Goal: Register for event/course

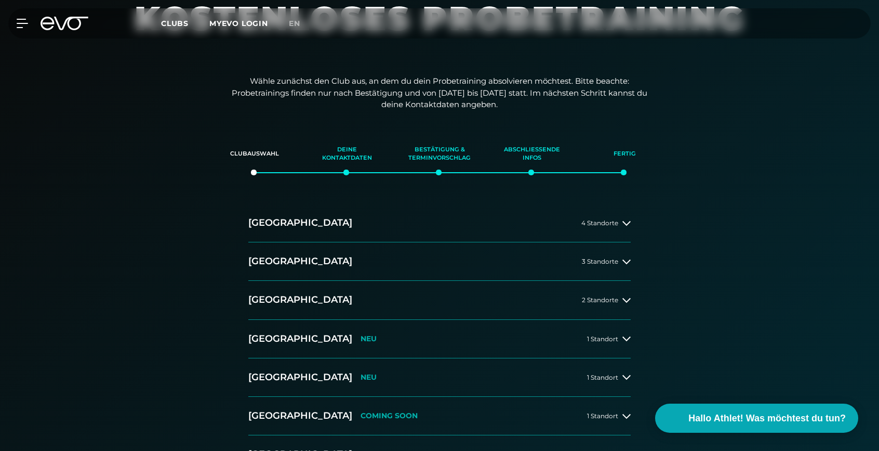
scroll to position [98, 0]
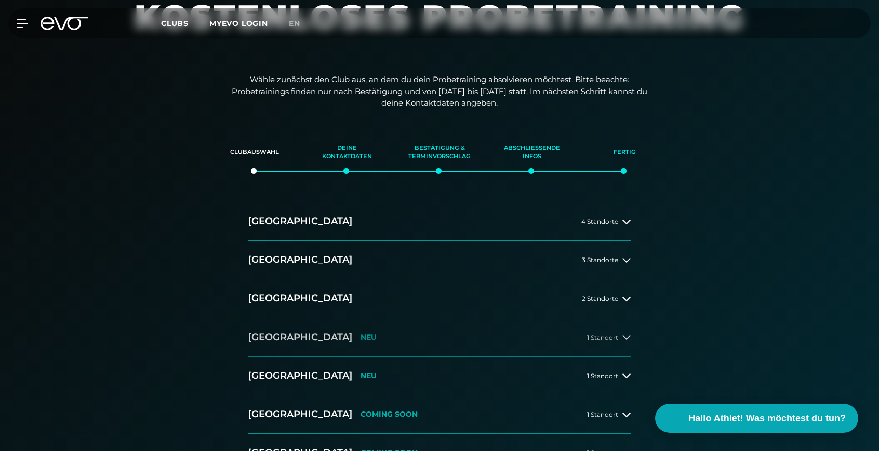
click at [603, 334] on span "1 Standort" at bounding box center [602, 337] width 31 height 7
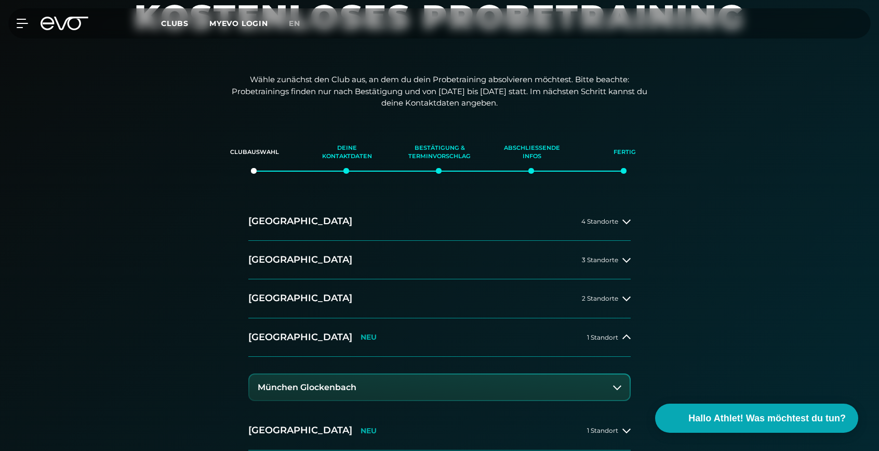
click at [518, 386] on button "München Glockenbach" at bounding box center [439, 387] width 380 height 26
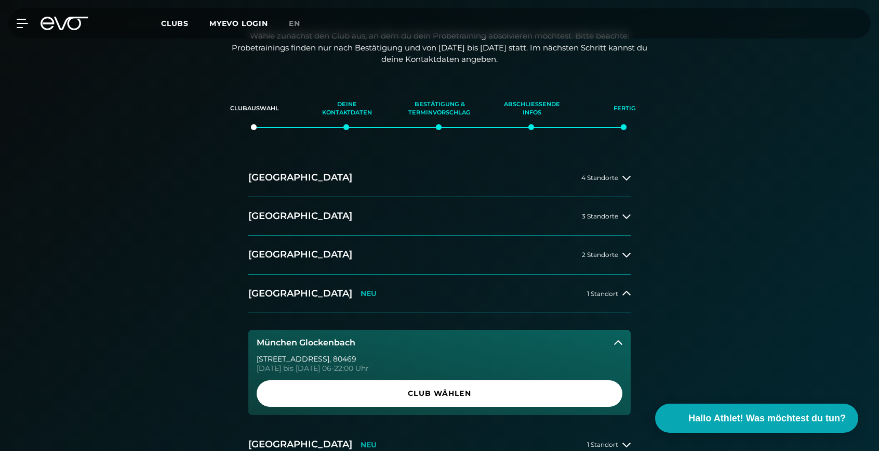
scroll to position [142, 0]
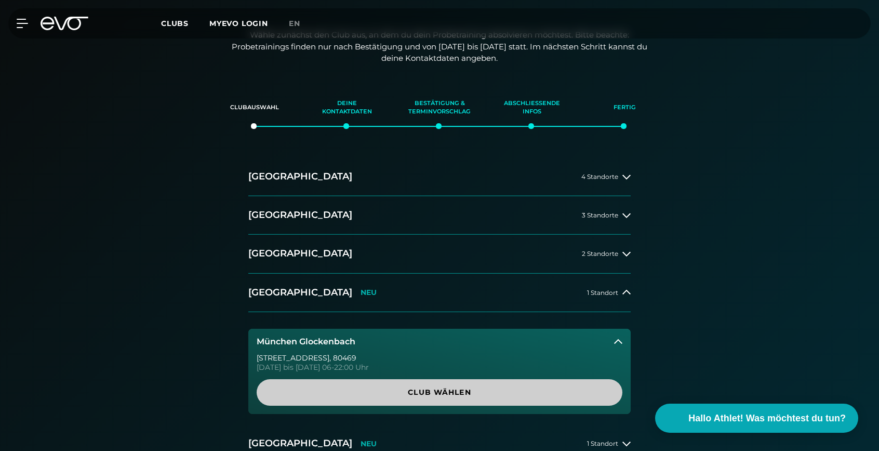
click at [514, 393] on span "Club wählen" at bounding box center [440, 392] width 316 height 11
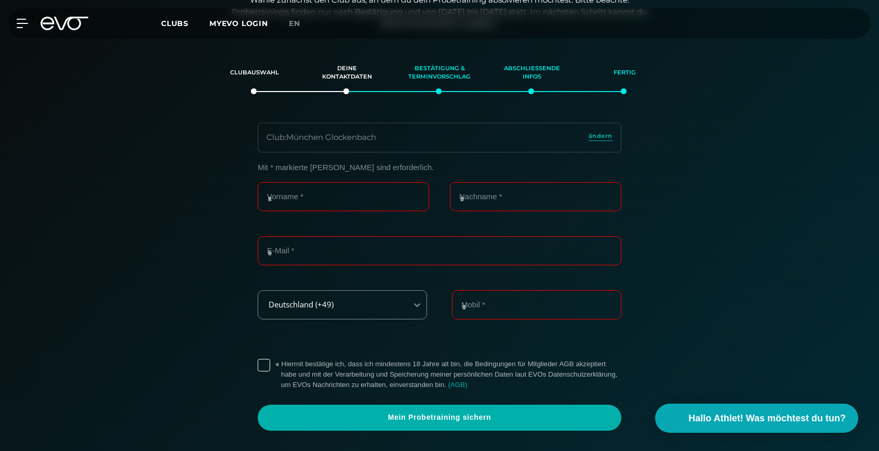
scroll to position [178, 0]
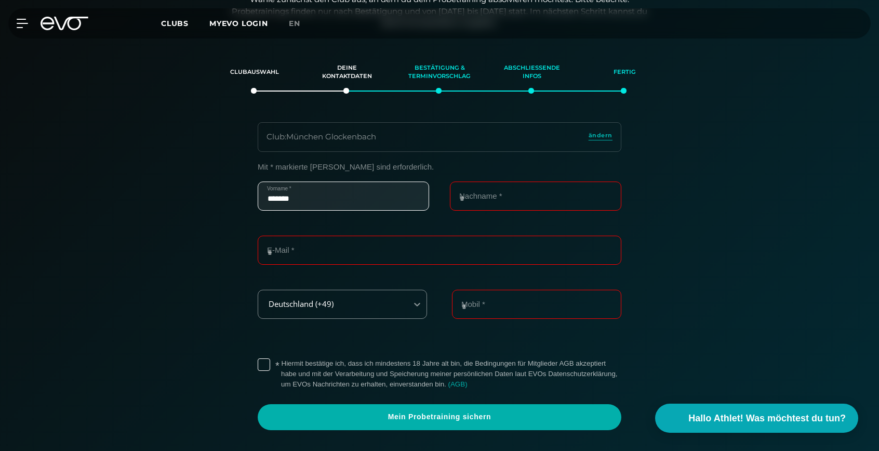
type input "*******"
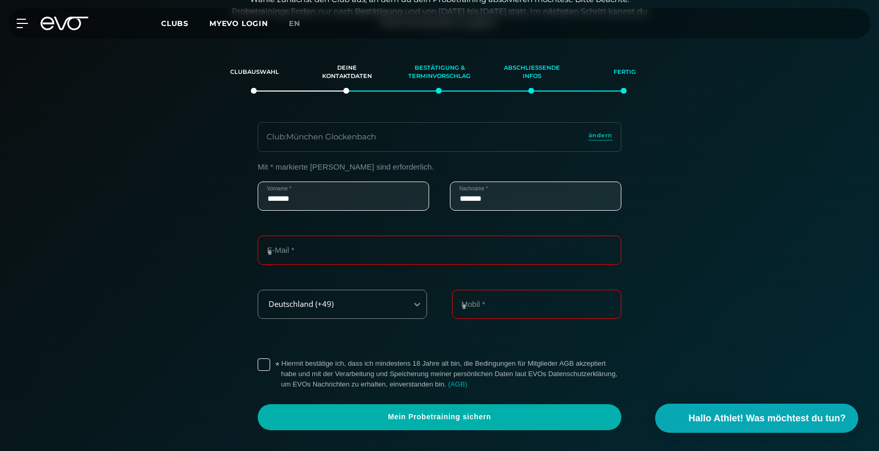
type input "*******"
type input "**********"
click at [281, 366] on label "* Hiermit bestätige ich, dass ich mindestens 18 Jahre alt bin, die Bedingungen …" at bounding box center [451, 373] width 340 height 31
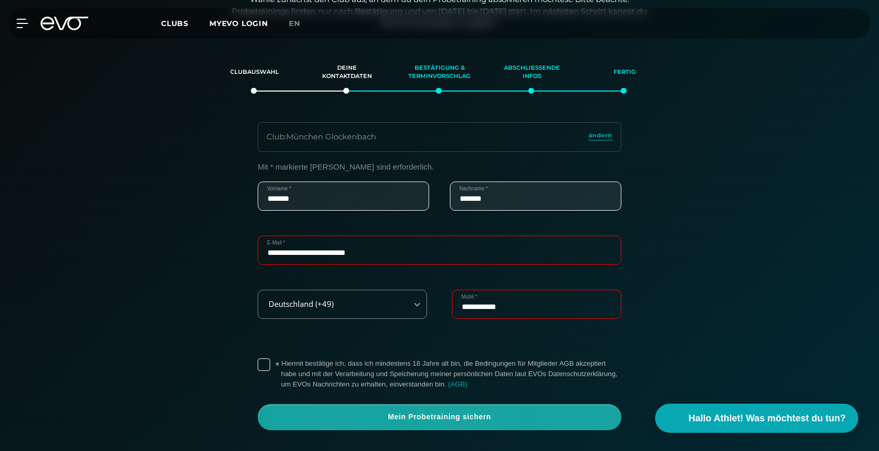
click at [373, 414] on span "Mein Probetraining sichern" at bounding box center [440, 417] width 314 height 10
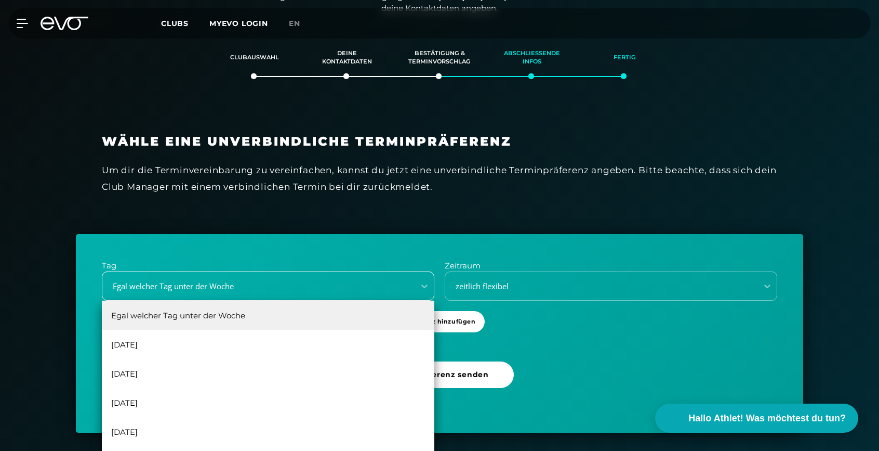
click at [280, 300] on div "Egal welcher Tag unter der Woche, 1 of 6. 6 results available. Use Up and Down …" at bounding box center [268, 285] width 333 height 29
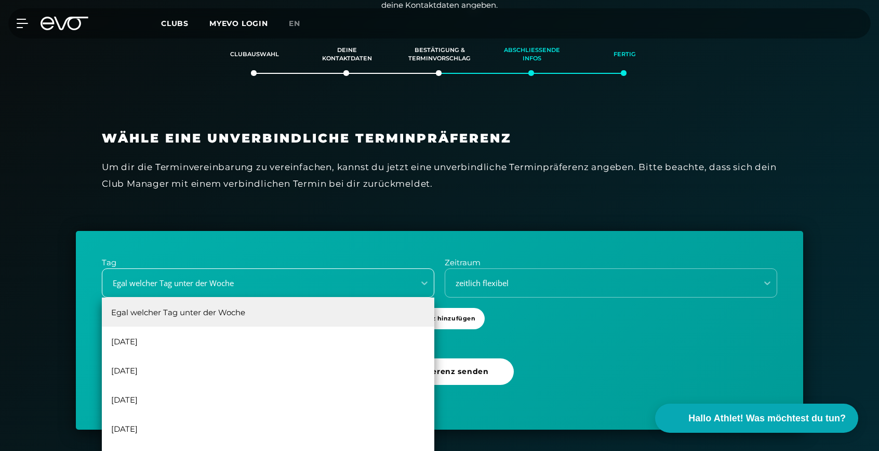
scroll to position [196, 0]
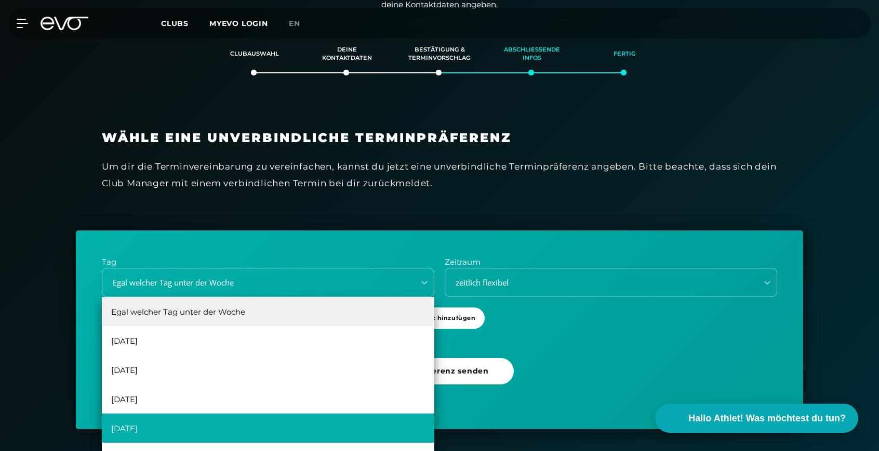
click at [243, 425] on div "Donnerstag" at bounding box center [268, 427] width 333 height 29
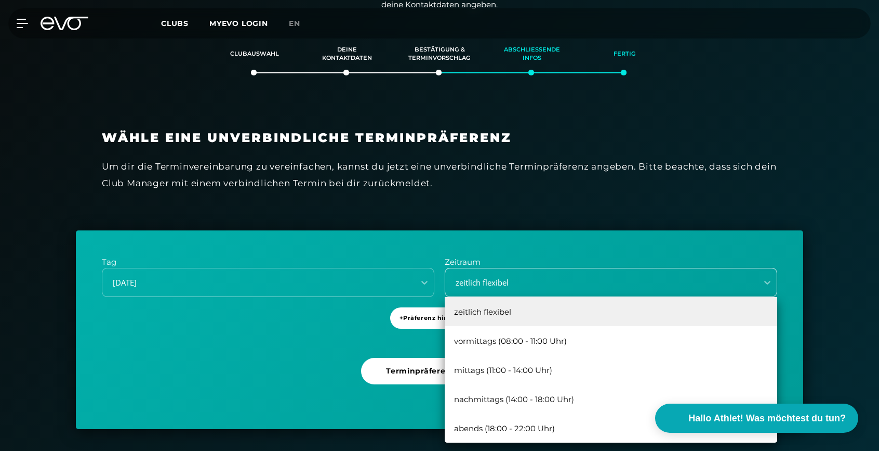
click at [513, 278] on div "zeitlich flexibel" at bounding box center [598, 283] width 304 height 12
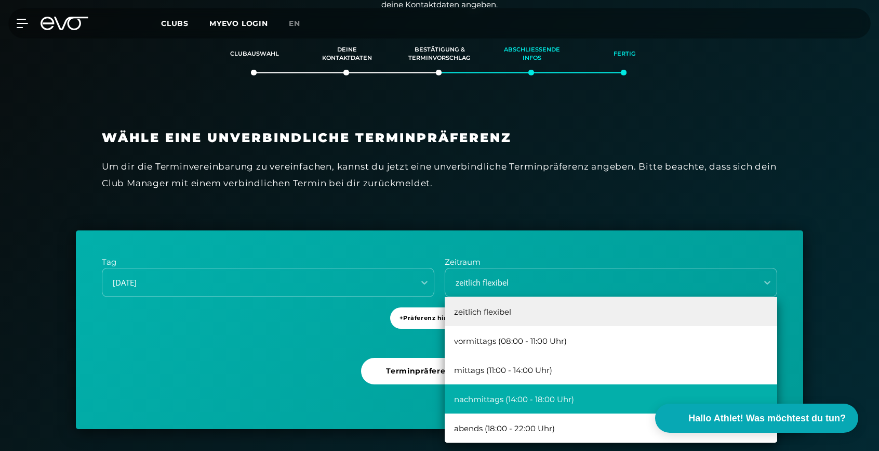
click at [540, 393] on div "nachmittags (14:00 - 18:00 Uhr)" at bounding box center [611, 398] width 333 height 29
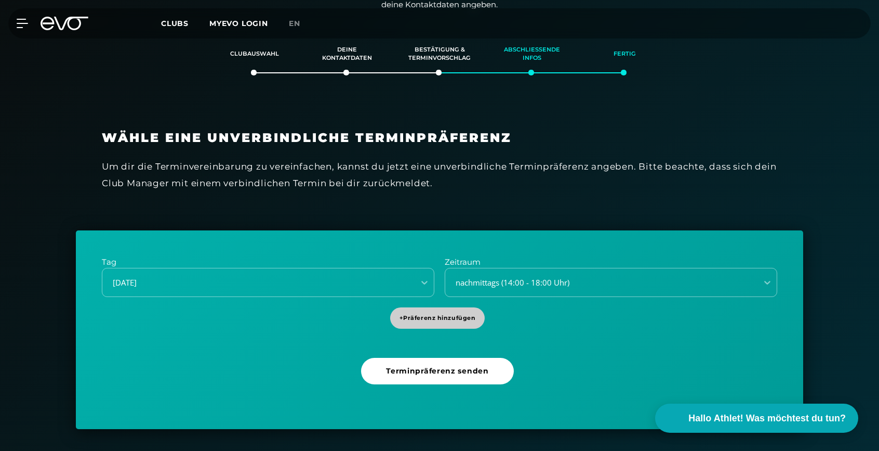
click at [458, 319] on span "+ Präferenz hinzufügen" at bounding box center [438, 317] width 76 height 9
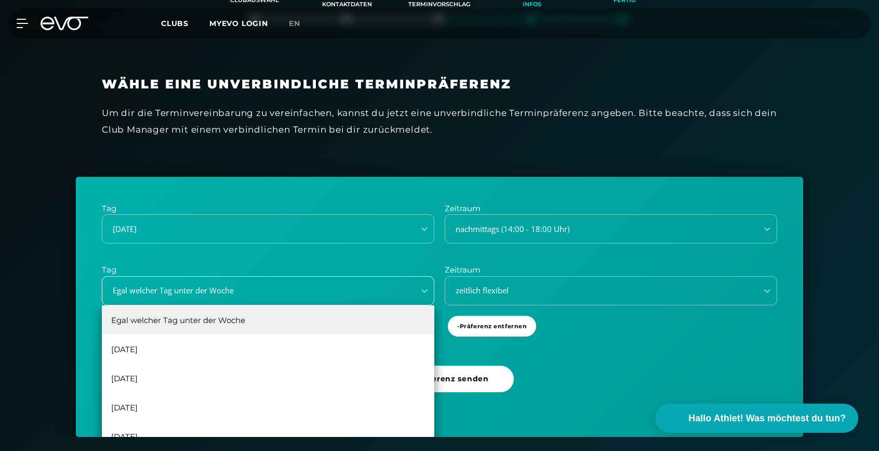
click at [342, 305] on div "Egal welcher Tag unter der Woche, 1 of 6. 6 results available. Use Up and Down …" at bounding box center [268, 290] width 333 height 29
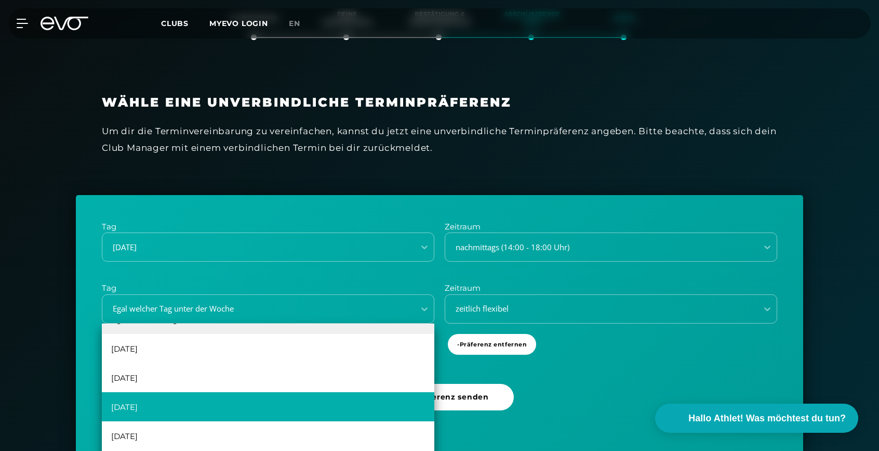
scroll to position [19, 0]
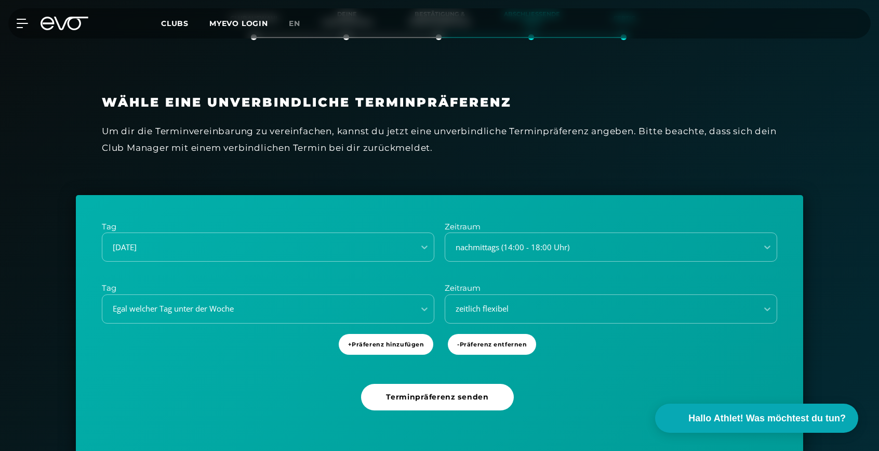
click at [562, 369] on div "Tag Donnerstag Zeitraum nachmittags (14:00 - 18:00 Uhr) Tag Egal welcher Tag un…" at bounding box center [440, 325] width 728 height 260
click at [524, 346] on span "- Präferenz entfernen" at bounding box center [492, 344] width 88 height 21
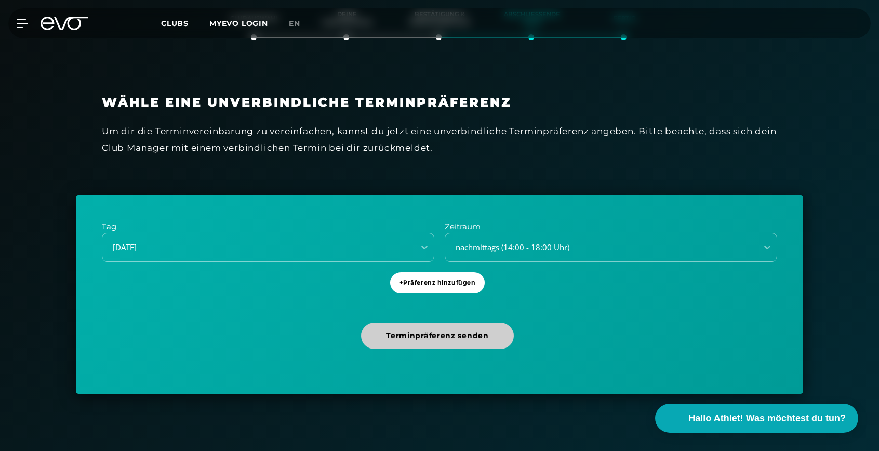
click at [455, 336] on span "Terminpräferenz senden" at bounding box center [437, 335] width 102 height 11
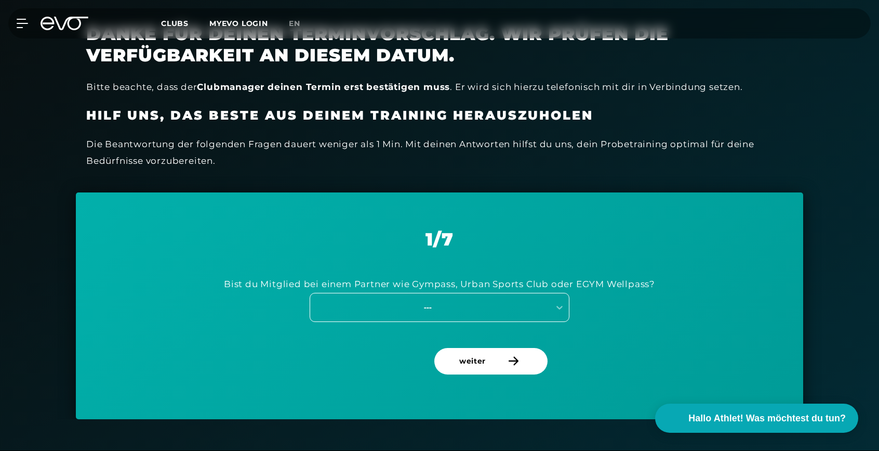
scroll to position [292, 0]
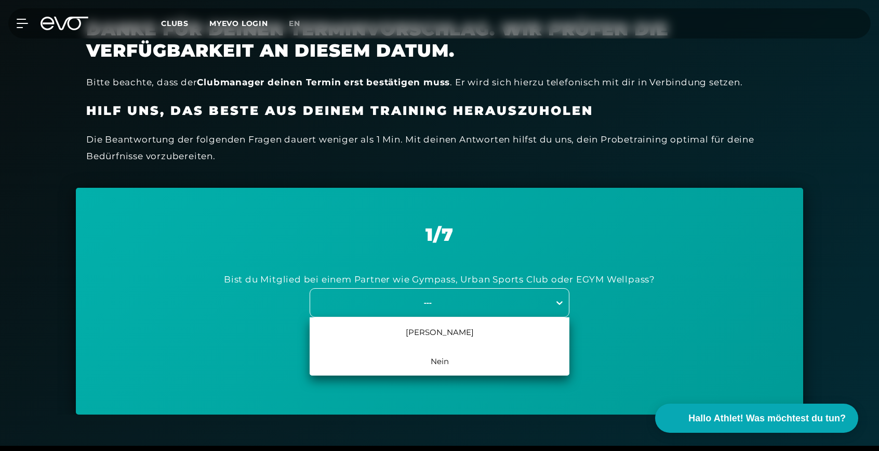
click at [559, 297] on icon at bounding box center [560, 302] width 10 height 10
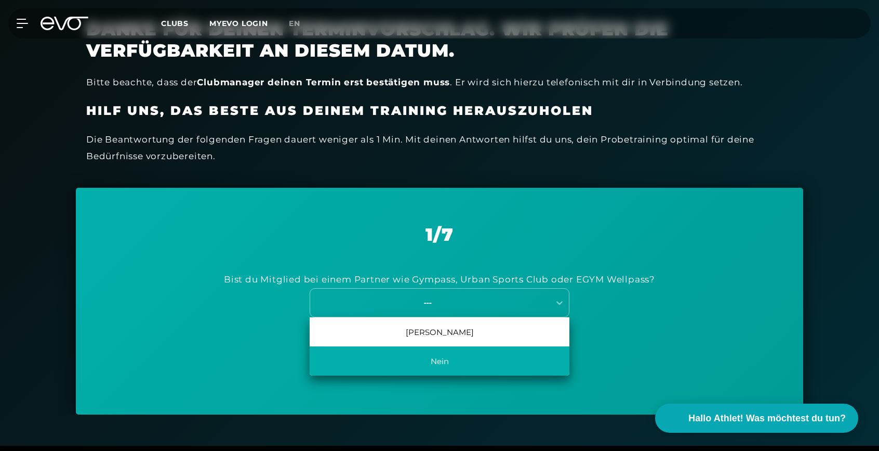
click at [502, 353] on div "Nein" at bounding box center [440, 360] width 260 height 29
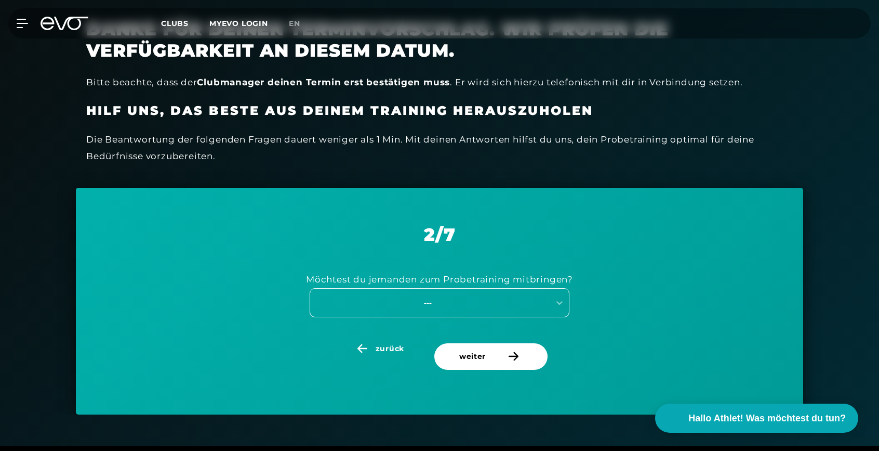
click at [524, 299] on div "---" at bounding box center [427, 302] width 233 height 12
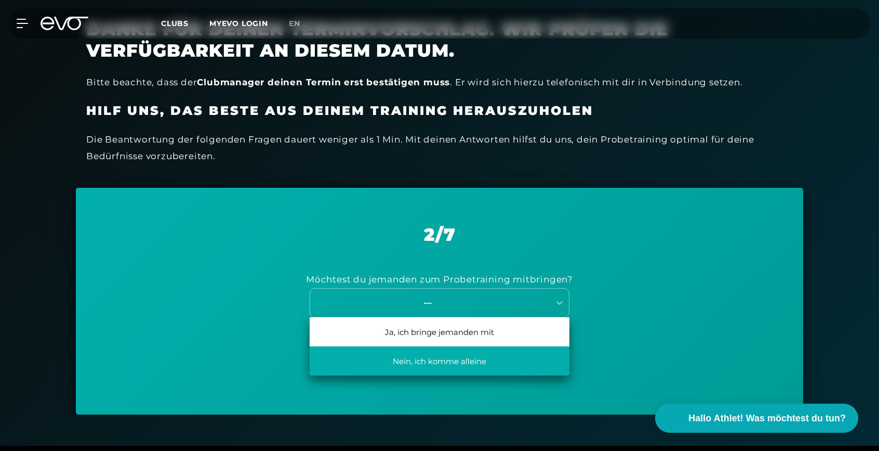
click at [497, 354] on div "Nein, ich komme alleine" at bounding box center [440, 360] width 260 height 29
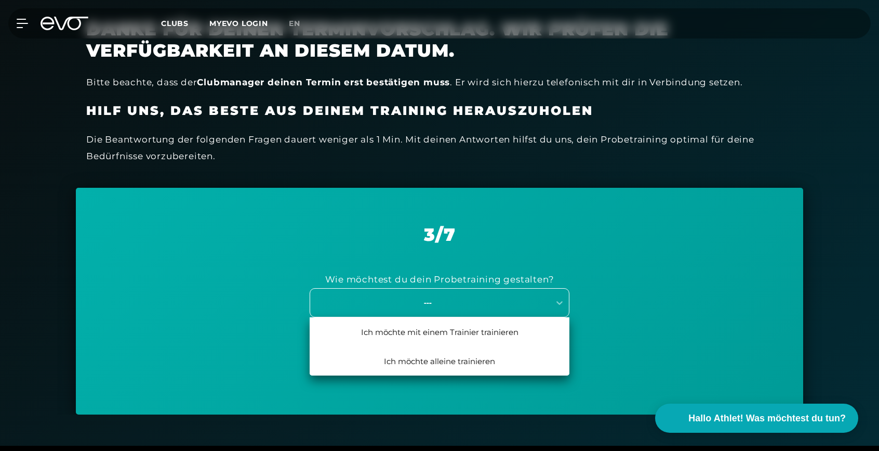
click at [522, 304] on div "---" at bounding box center [427, 302] width 233 height 12
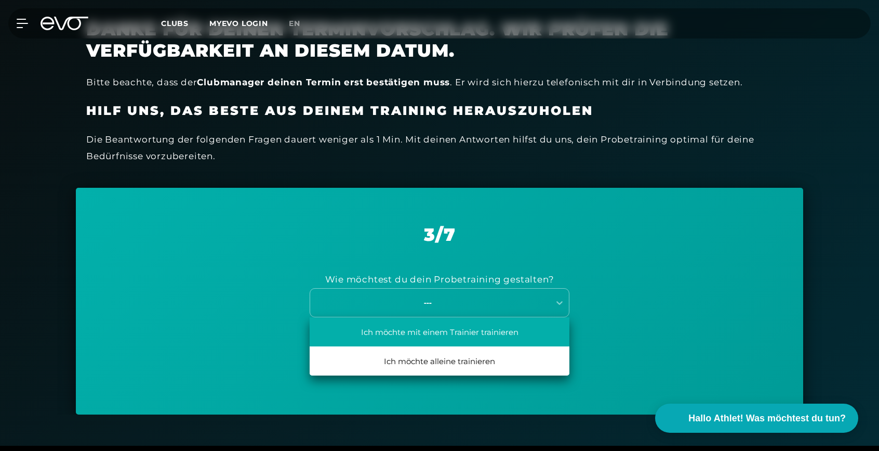
click at [501, 333] on div "Ich möchte mit einem Trainier trainieren" at bounding box center [440, 331] width 260 height 29
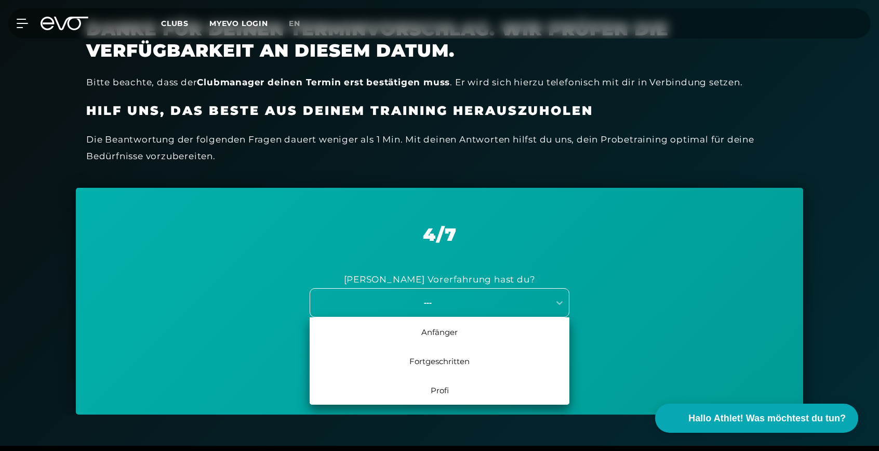
click at [508, 305] on div "---" at bounding box center [430, 302] width 240 height 14
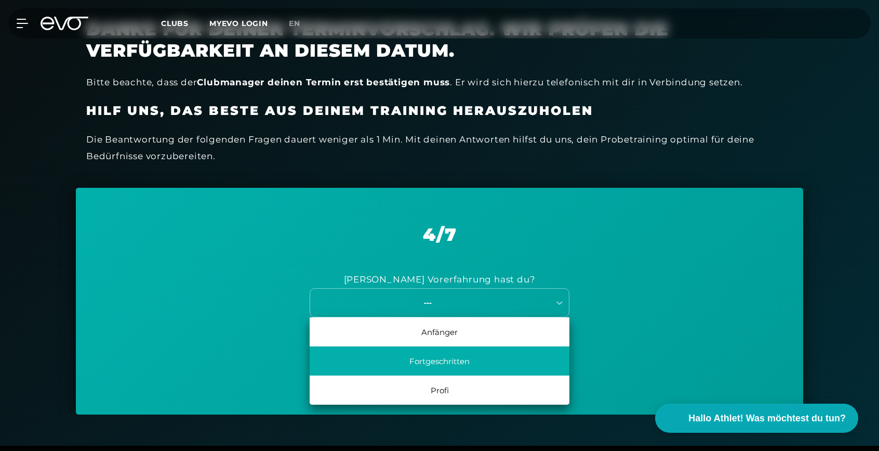
click at [491, 349] on div "Fortgeschritten" at bounding box center [440, 360] width 260 height 29
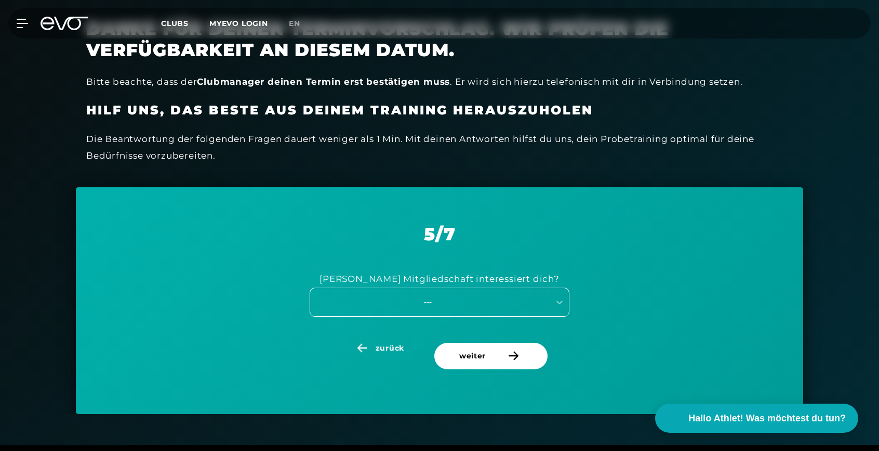
scroll to position [294, 0]
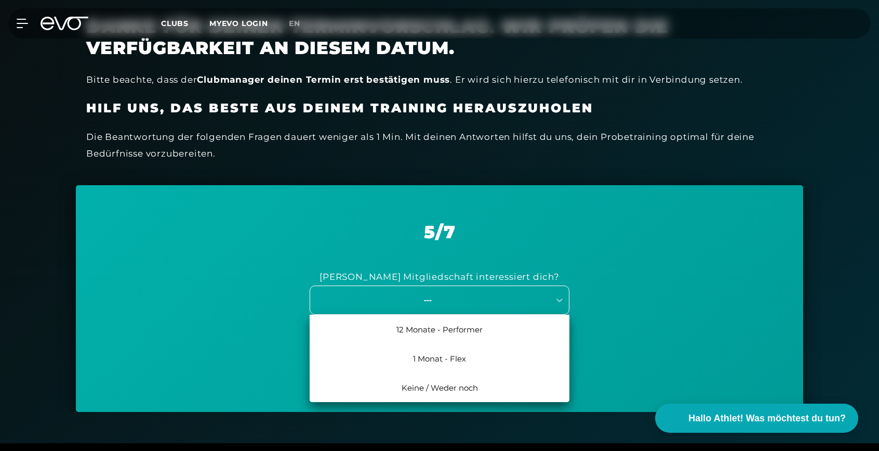
click at [505, 306] on div "---" at bounding box center [440, 299] width 260 height 29
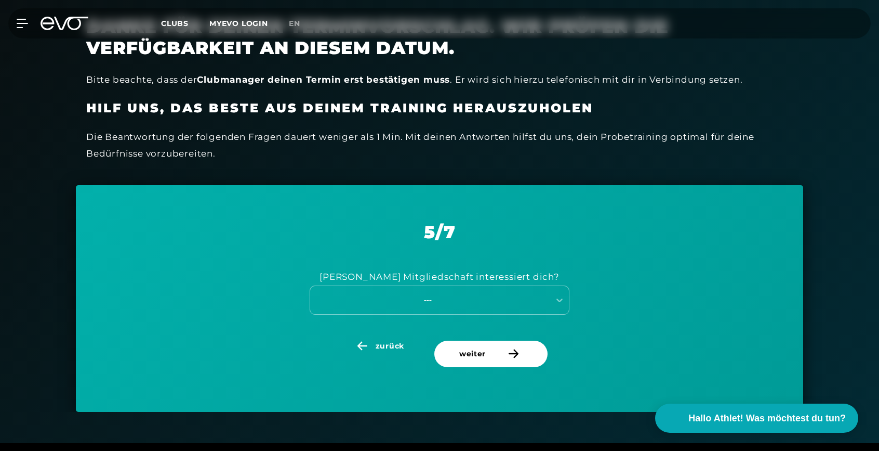
click at [613, 287] on div "Welche Mitgliedschaft interessiert dich? ---" at bounding box center [440, 291] width 676 height 98
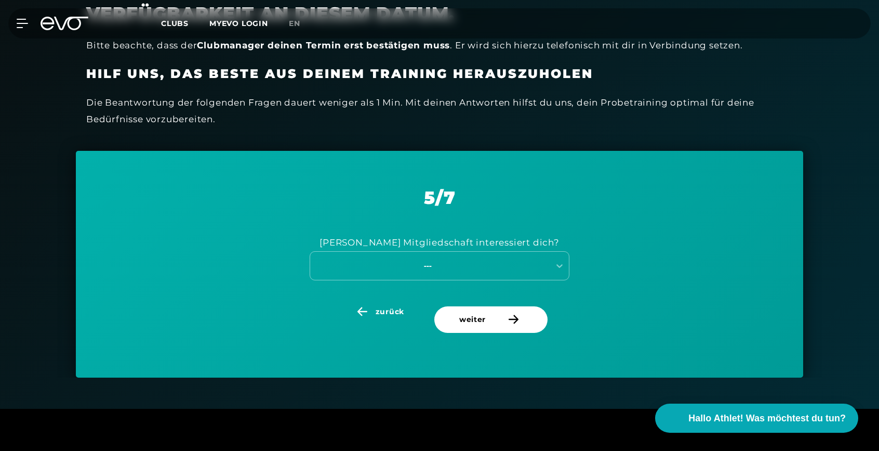
scroll to position [330, 0]
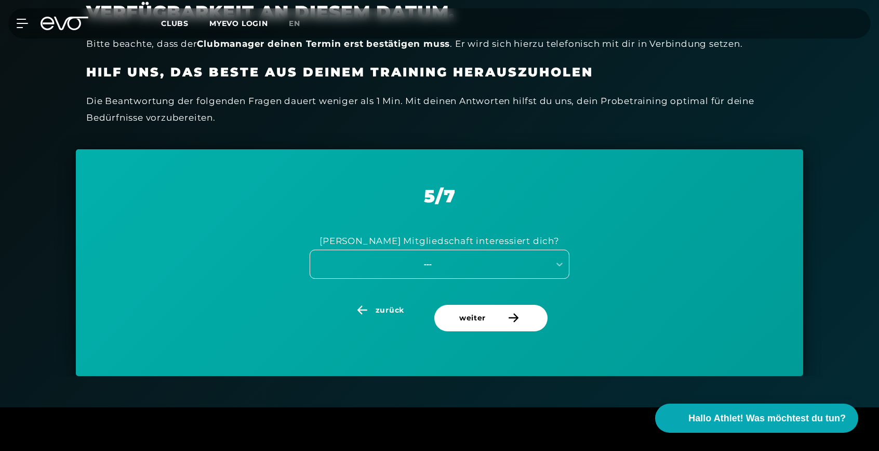
click at [407, 264] on div "---" at bounding box center [427, 264] width 233 height 12
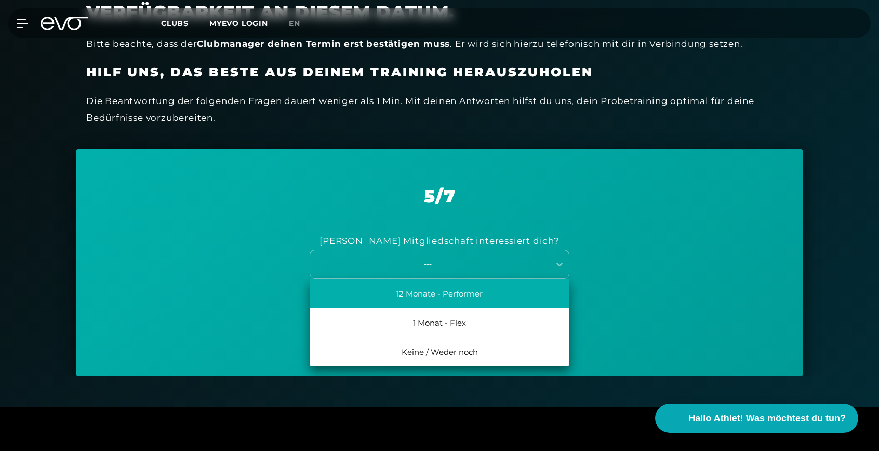
click at [406, 284] on div "12 Monate - Performer" at bounding box center [440, 293] width 260 height 29
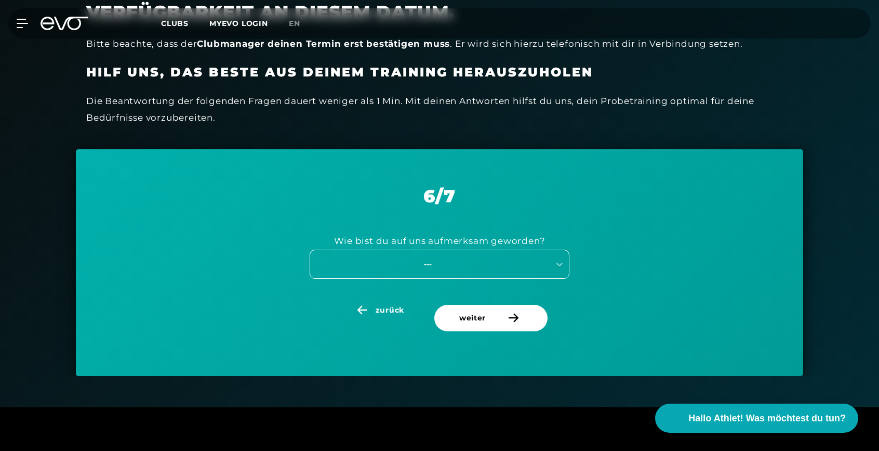
click at [422, 262] on div "---" at bounding box center [427, 264] width 233 height 12
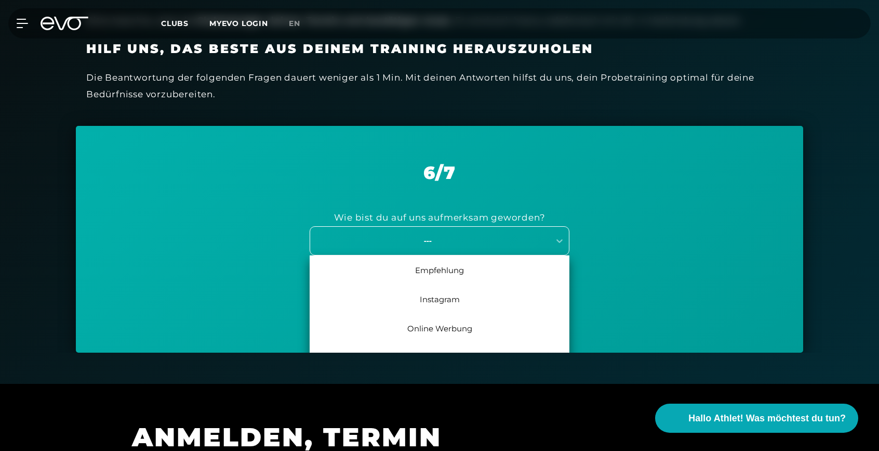
scroll to position [358, 0]
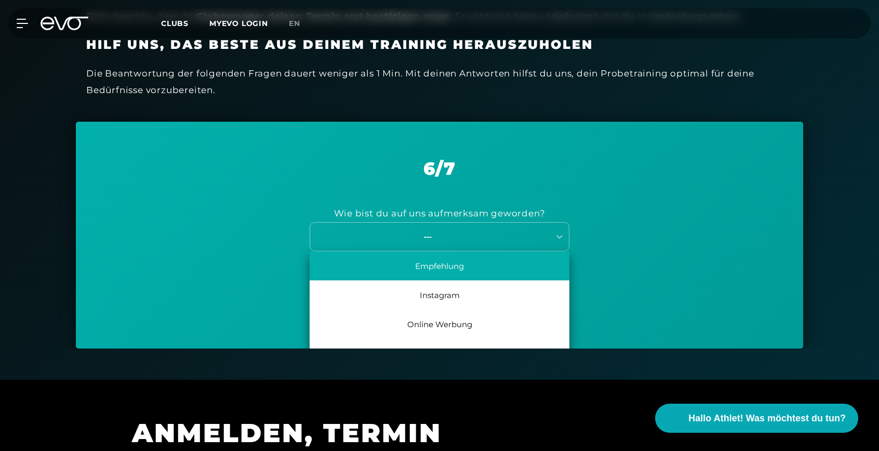
click at [422, 261] on div "Empfehlung" at bounding box center [440, 265] width 260 height 29
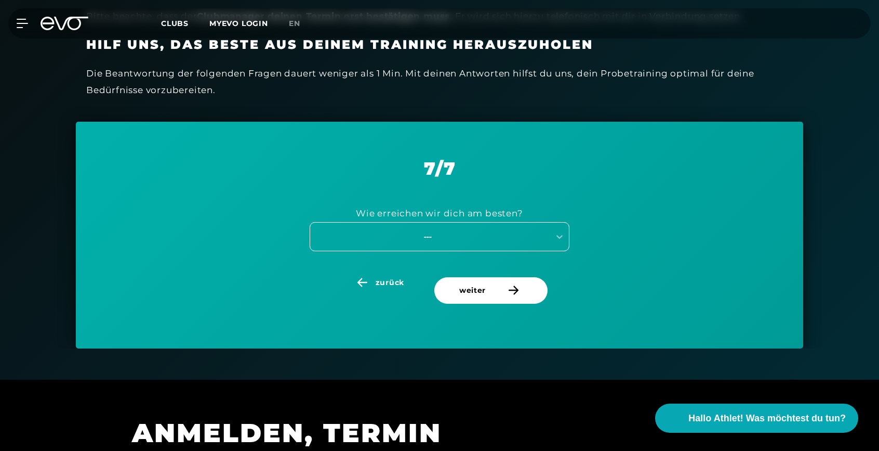
click at [427, 241] on div "---" at bounding box center [440, 236] width 260 height 29
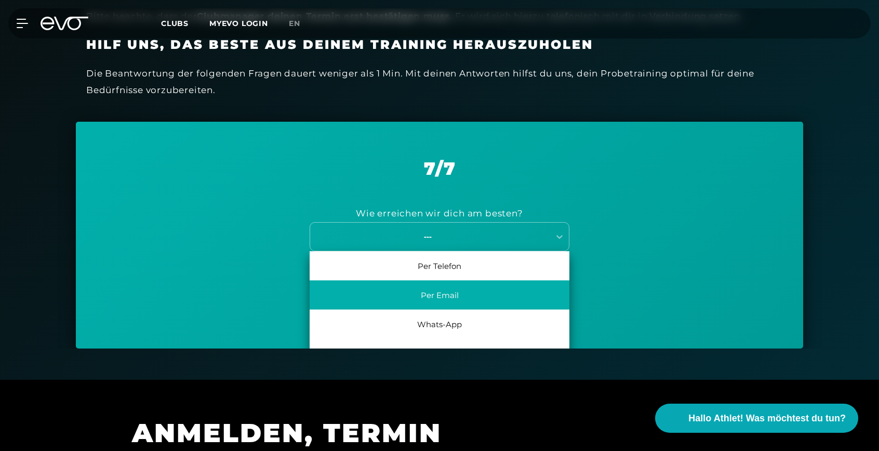
click at [431, 288] on div "Per Email" at bounding box center [440, 294] width 260 height 29
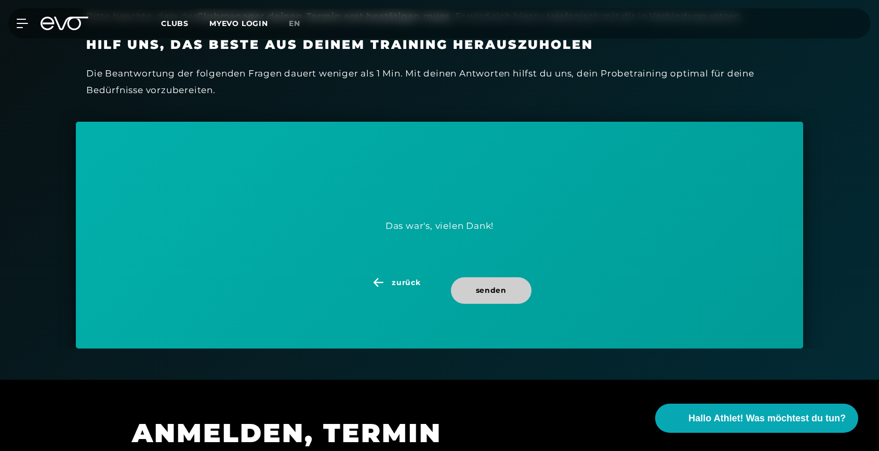
click at [482, 287] on span "senden" at bounding box center [491, 290] width 31 height 11
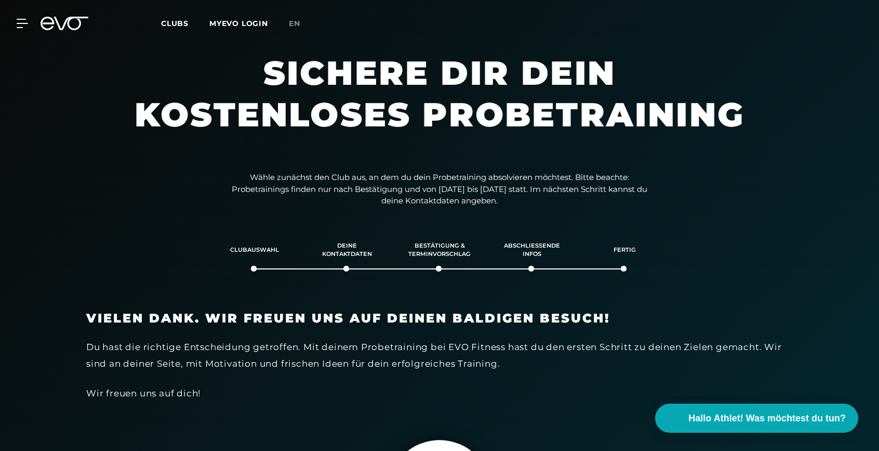
scroll to position [0, 0]
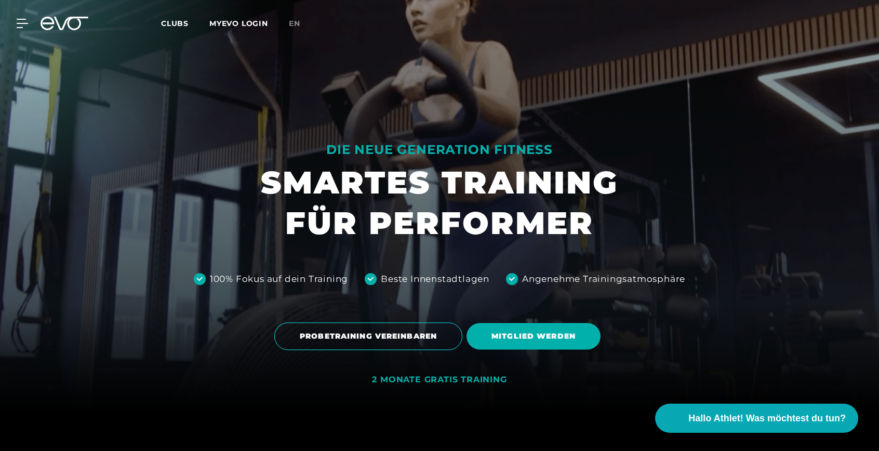
scroll to position [43, 0]
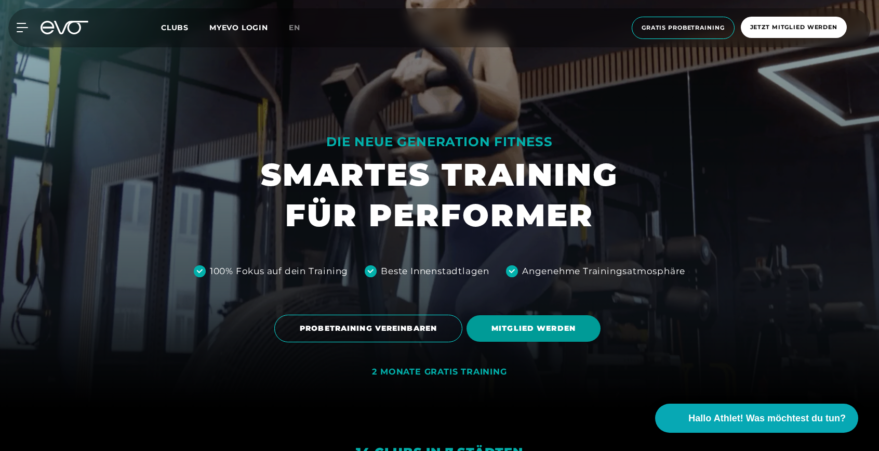
click at [563, 337] on span "MITGLIED WERDEN" at bounding box center [534, 328] width 134 height 27
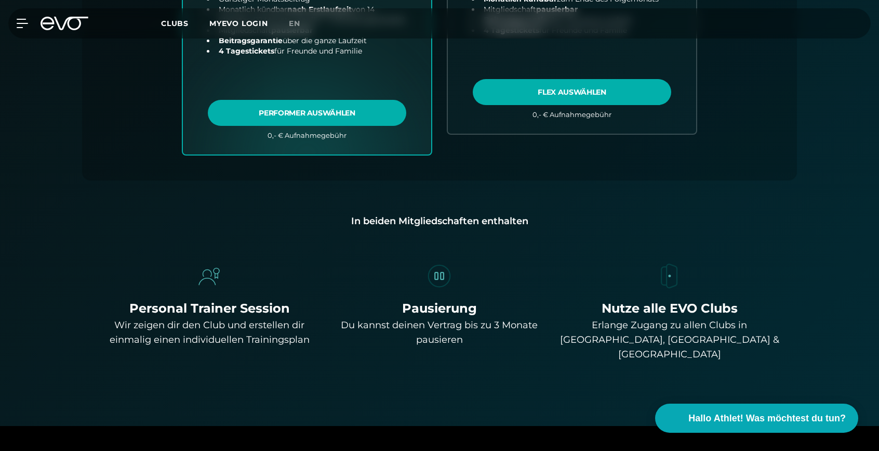
scroll to position [619, 0]
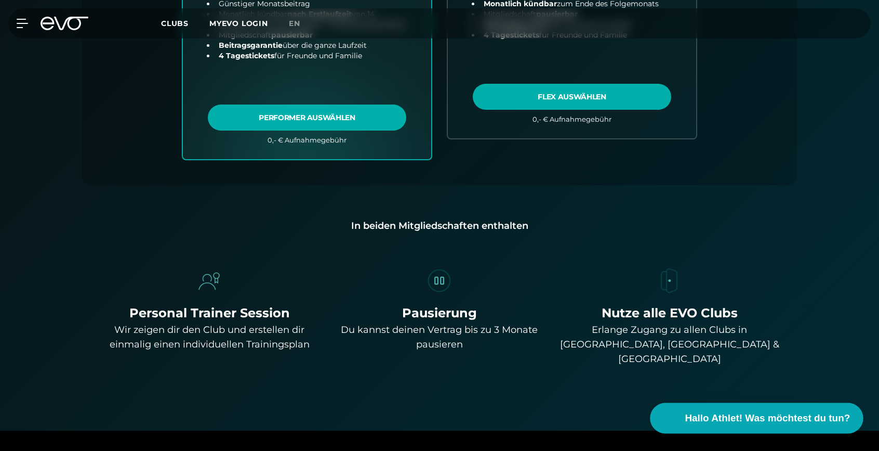
click at [682, 417] on button "Hallo Athlet! Was möchtest du tun?" at bounding box center [757, 418] width 213 height 31
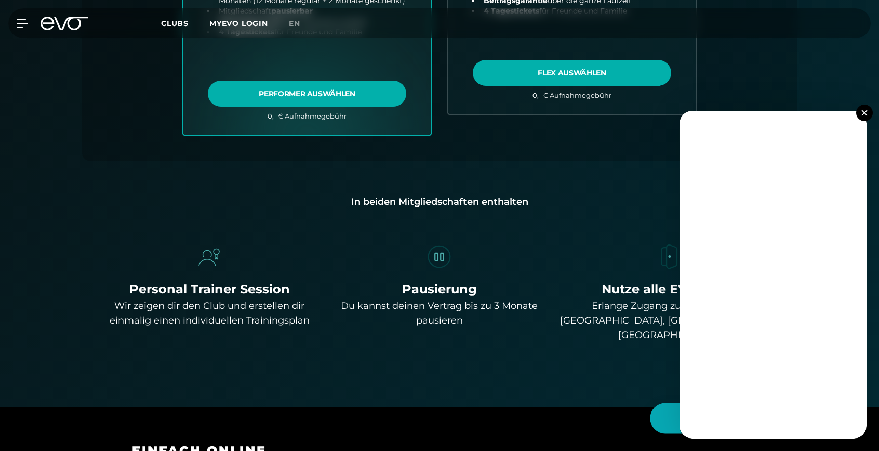
scroll to position [640, 0]
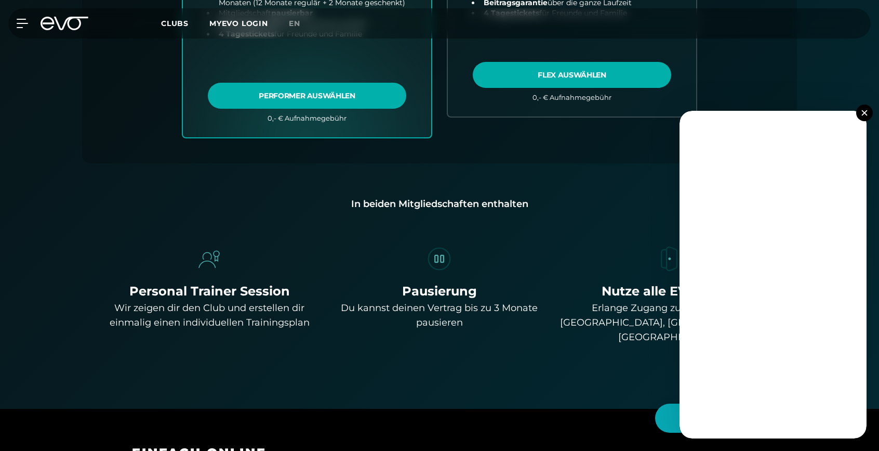
click at [866, 109] on button at bounding box center [865, 112] width 17 height 17
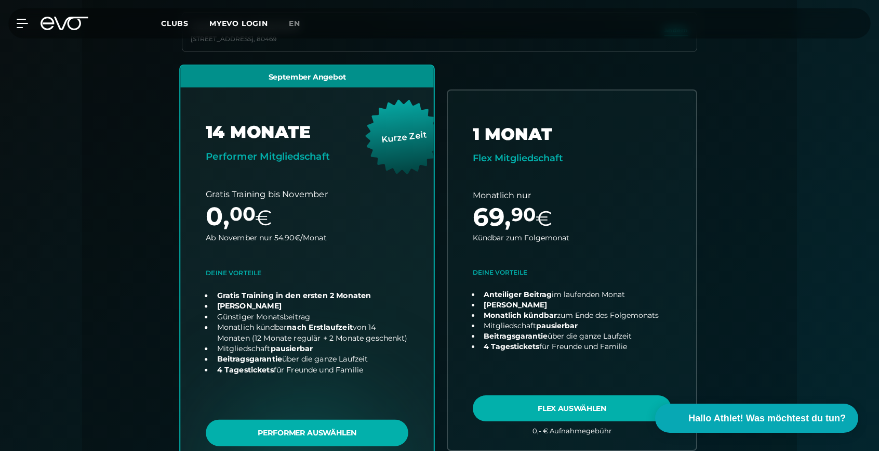
scroll to position [307, 0]
